Goal: Task Accomplishment & Management: Manage account settings

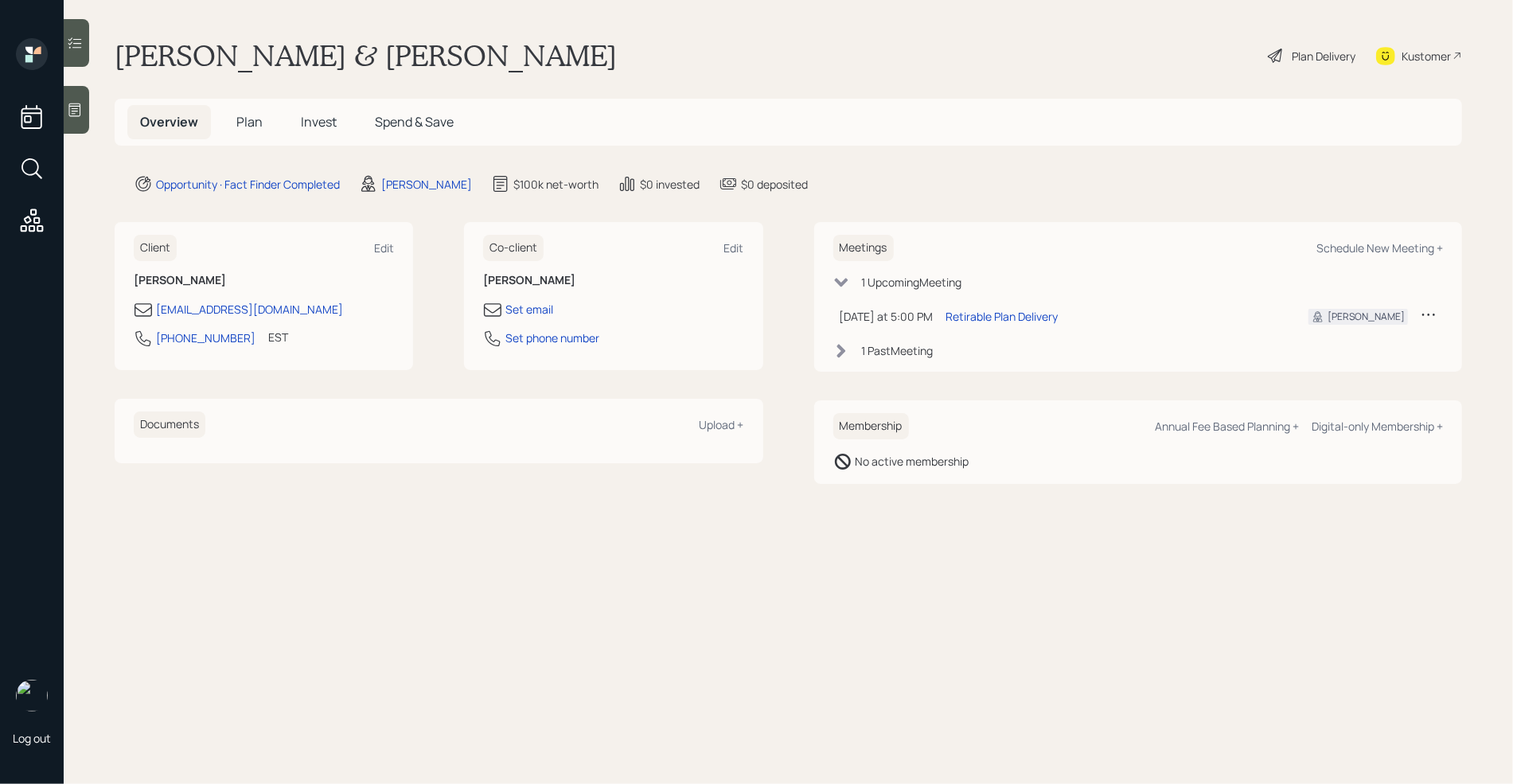
click at [1426, 313] on icon at bounding box center [1428, 314] width 16 height 16
click at [1363, 344] on div "Reschedule" at bounding box center [1379, 345] width 115 height 15
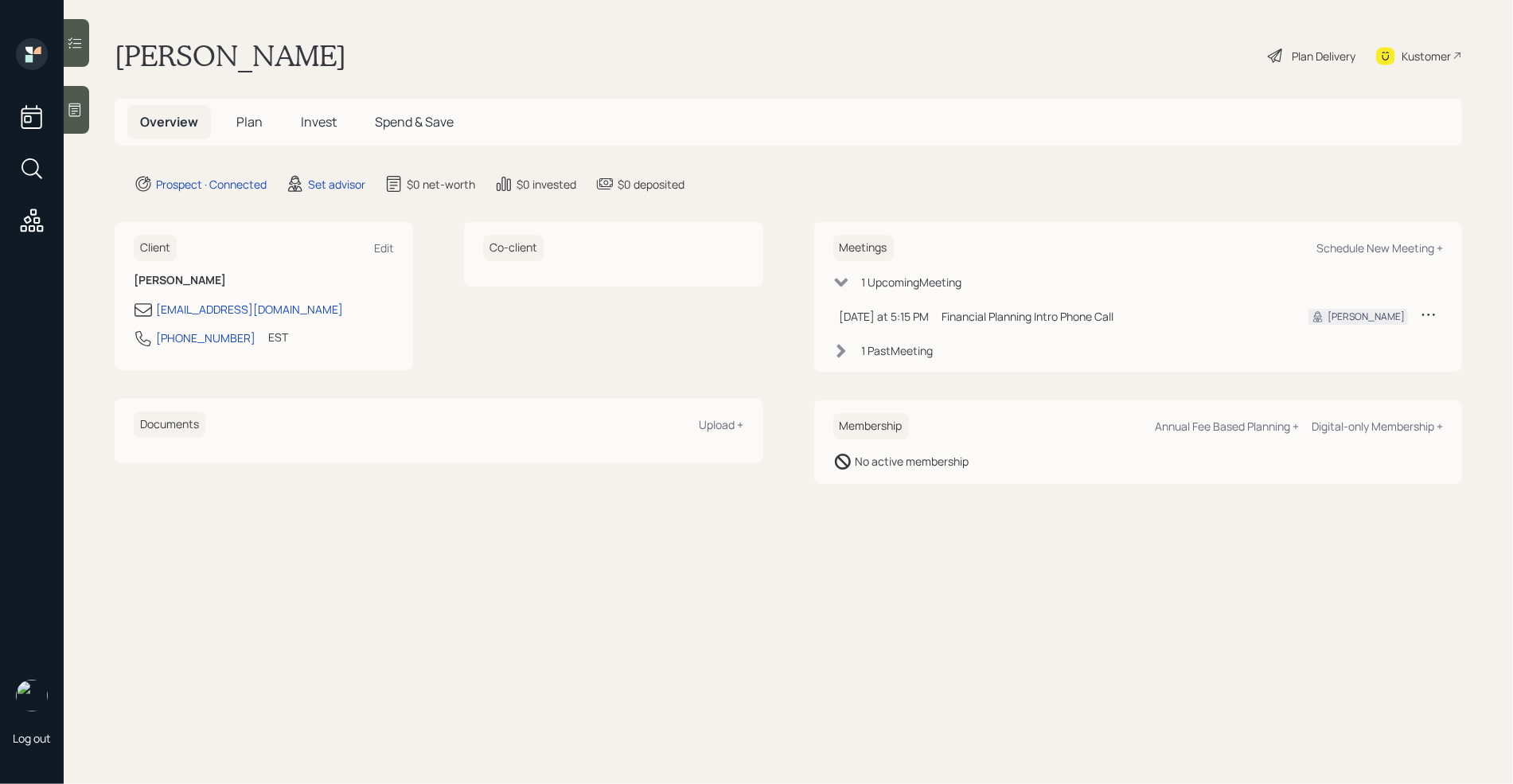
click at [74, 99] on div at bounding box center [76, 110] width 26 height 48
